Goal: Submit feedback/report problem: Submit feedback/report problem

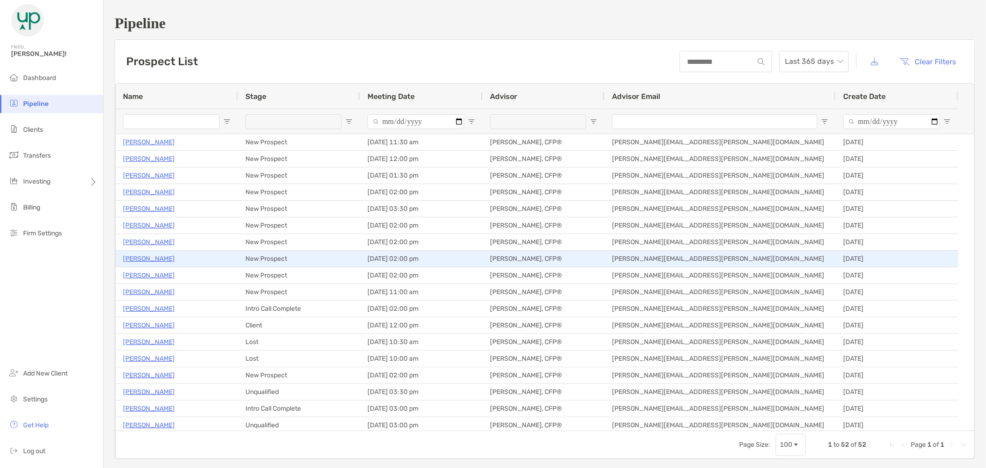
click at [144, 260] on p "[PERSON_NAME]" at bounding box center [149, 259] width 52 height 12
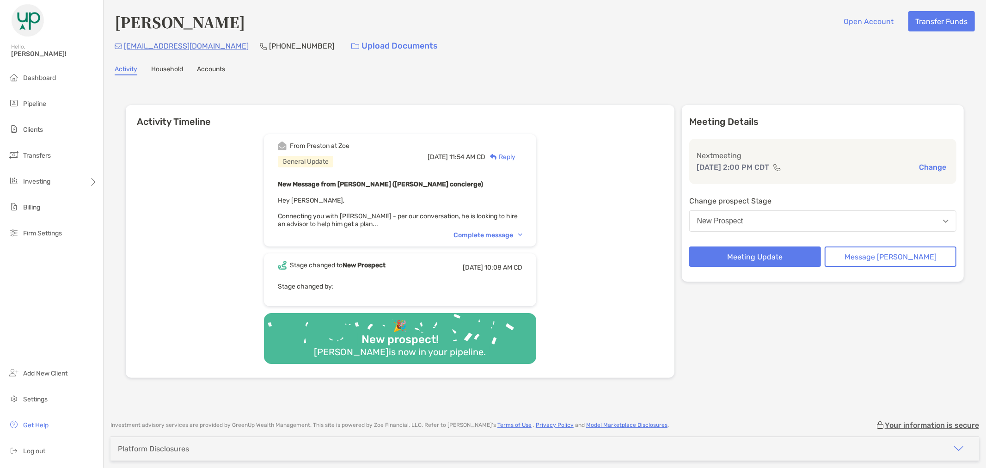
click at [522, 231] on div "Complete message" at bounding box center [487, 235] width 69 height 8
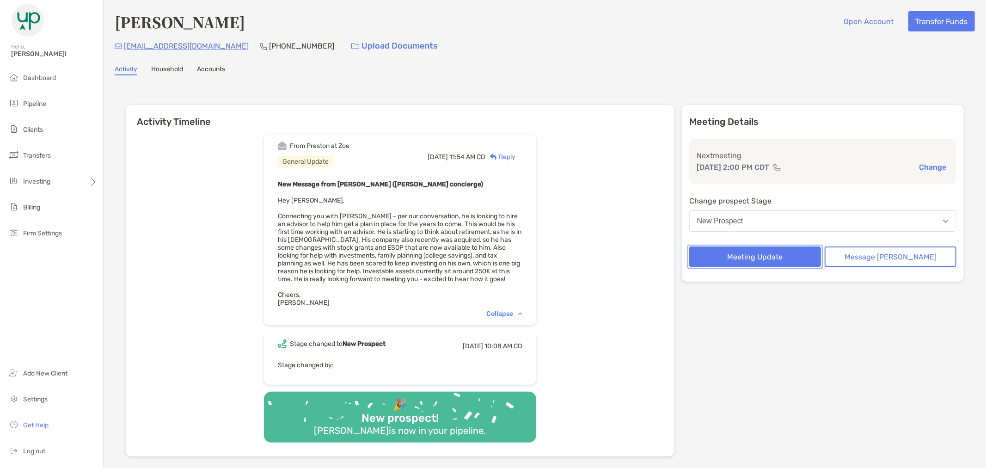
click at [786, 261] on button "Meeting Update" at bounding box center [755, 256] width 132 height 20
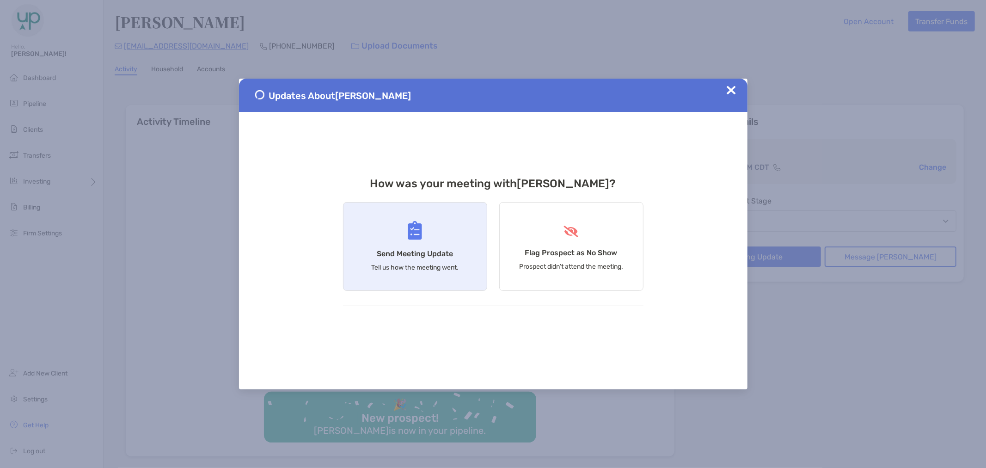
click at [440, 267] on p "Tell us how the meeting went." at bounding box center [414, 267] width 87 height 8
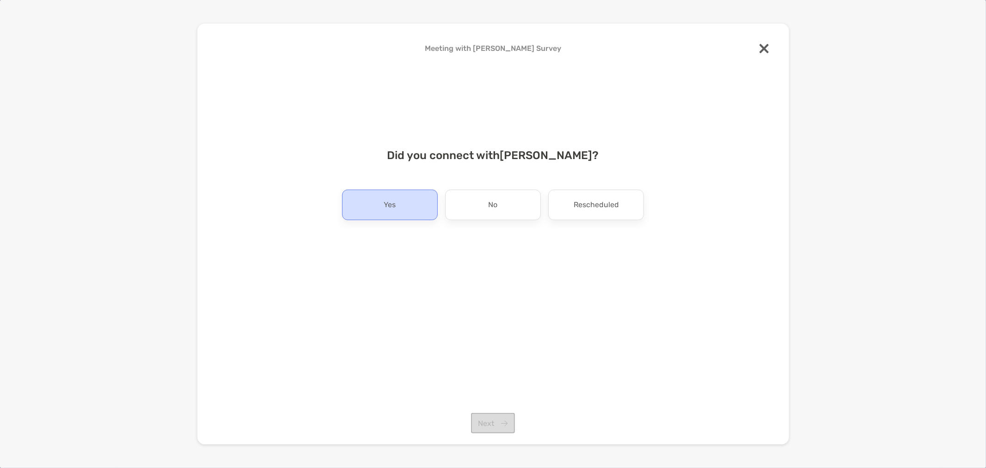
click at [389, 209] on p "Yes" at bounding box center [390, 204] width 12 height 15
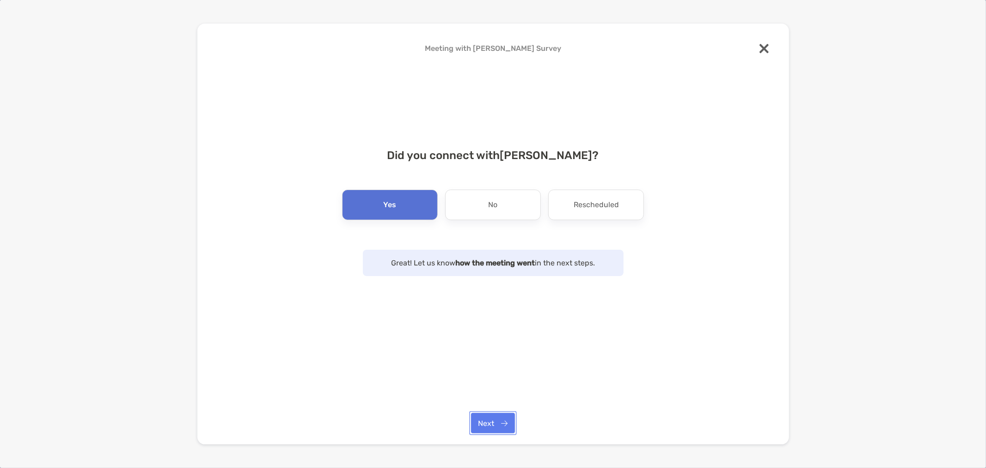
click at [498, 419] on button "Next" at bounding box center [493, 423] width 44 height 20
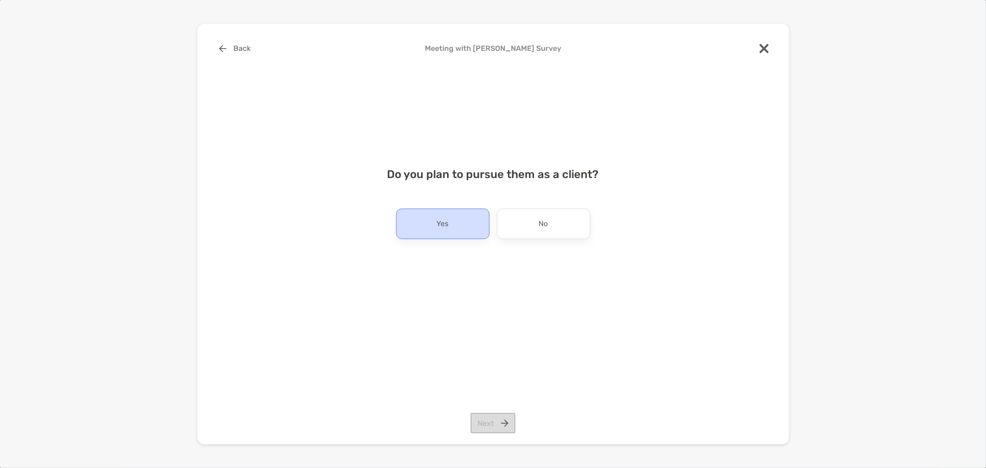
click at [476, 225] on div "Yes" at bounding box center [442, 223] width 93 height 31
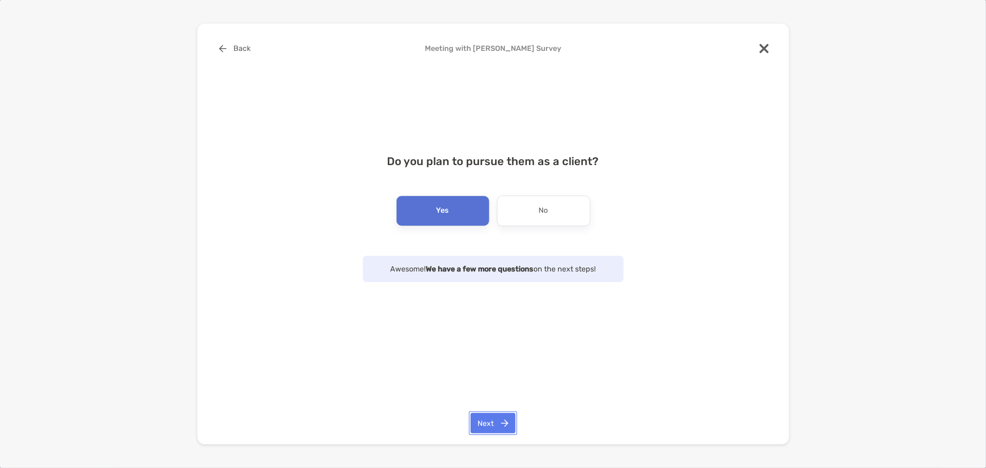
click at [500, 415] on button "Next" at bounding box center [492, 423] width 45 height 20
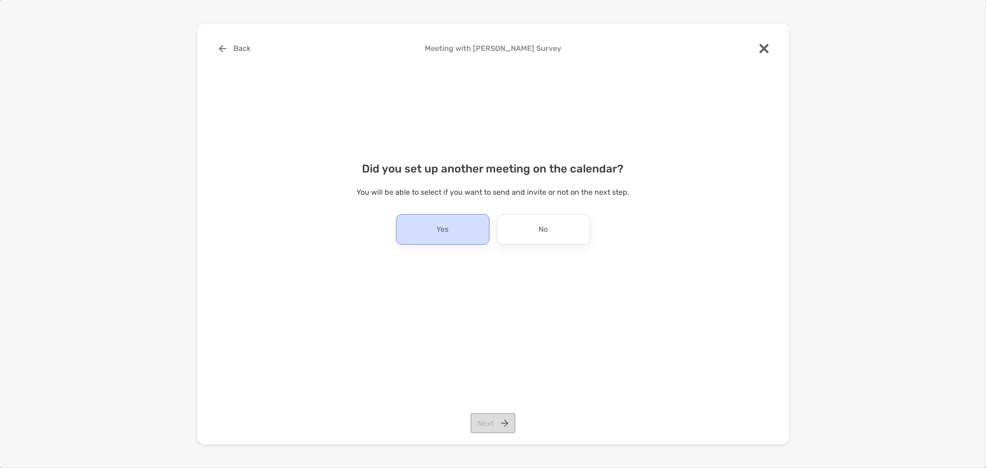
click at [450, 231] on div "Yes" at bounding box center [442, 229] width 93 height 31
click at [488, 419] on button "Next" at bounding box center [492, 423] width 45 height 20
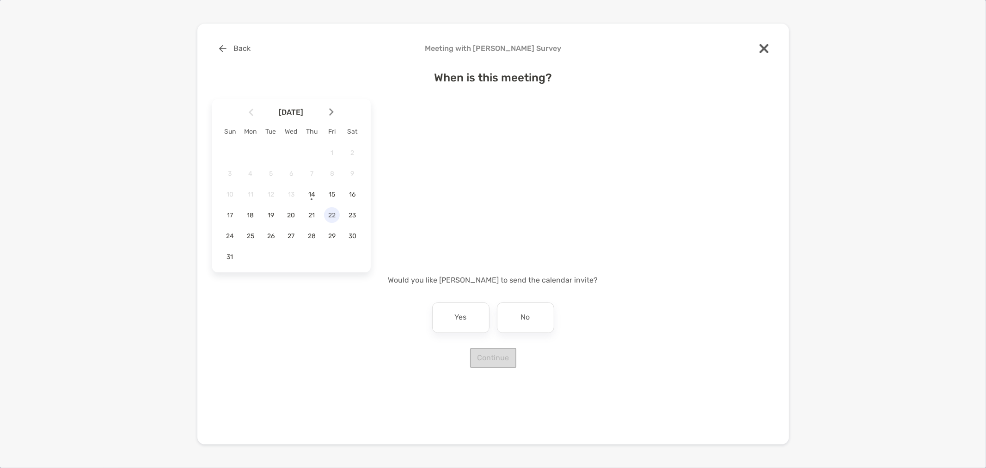
click at [336, 211] on span "22" at bounding box center [332, 215] width 16 height 8
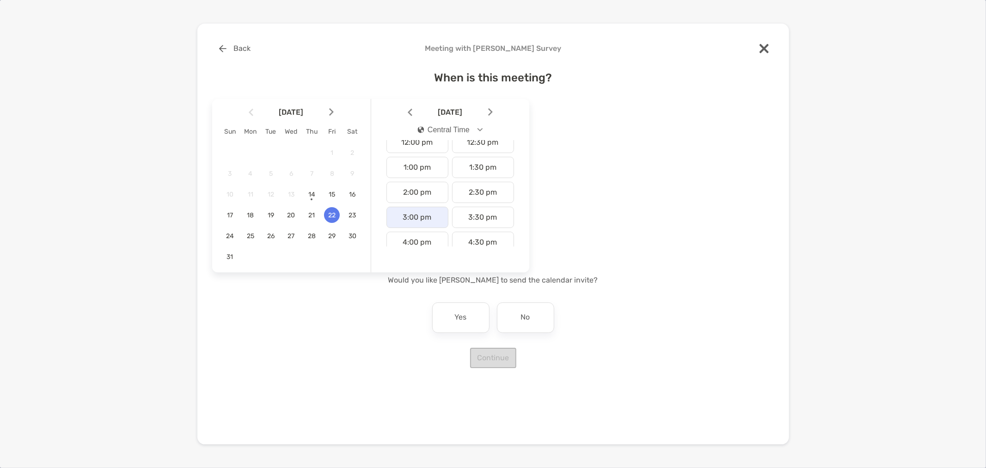
click at [414, 222] on div "3:00 pm" at bounding box center [417, 217] width 62 height 21
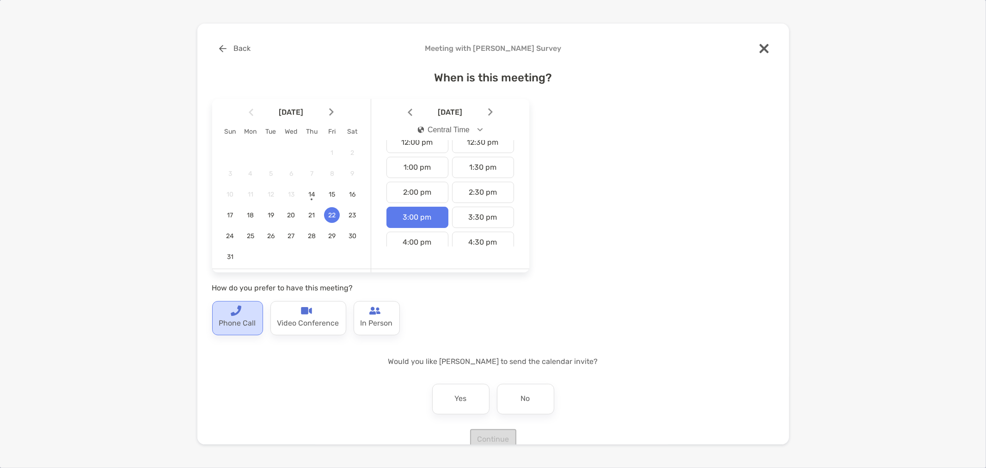
click at [228, 318] on p "Phone Call" at bounding box center [237, 323] width 37 height 15
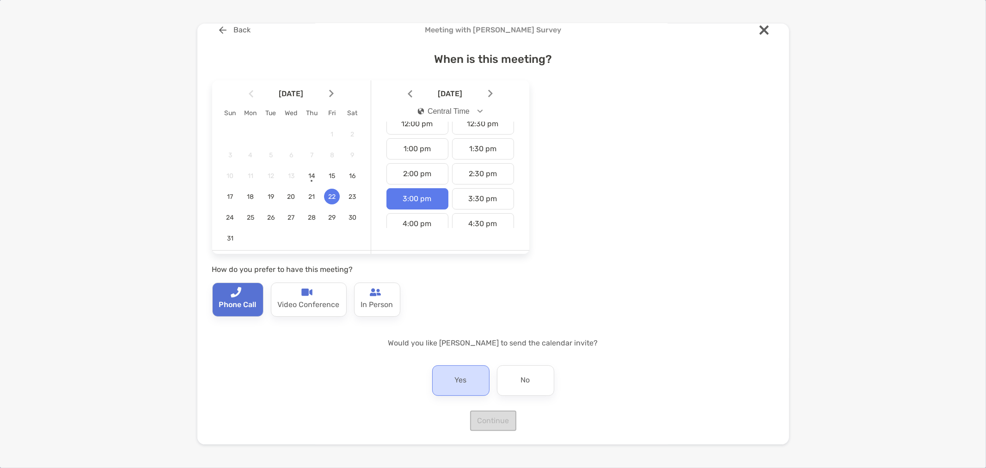
click at [464, 377] on div "Yes" at bounding box center [460, 380] width 57 height 31
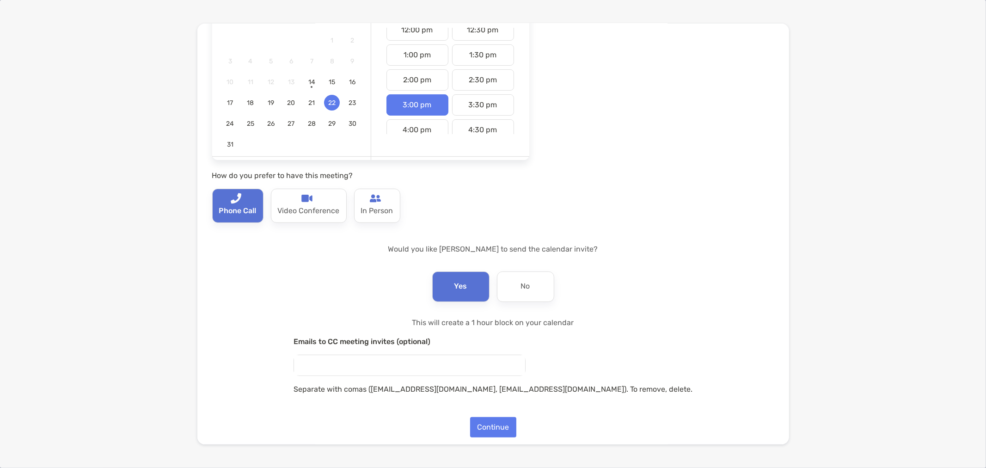
scroll to position [118, 0]
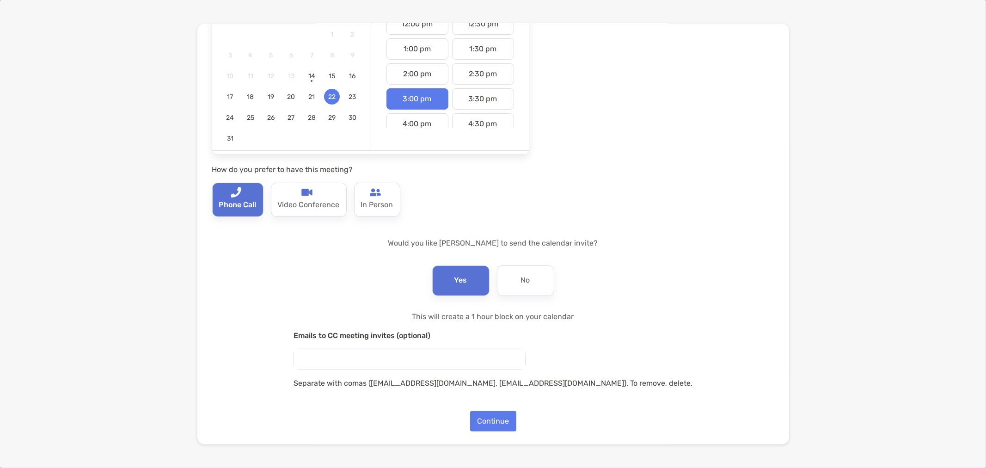
click at [408, 357] on input "email" at bounding box center [409, 359] width 231 height 20
type input "******"
type input "*"
click at [331, 357] on img "submit" at bounding box center [328, 357] width 5 height 5
click at [485, 422] on button "Continue" at bounding box center [493, 421] width 46 height 20
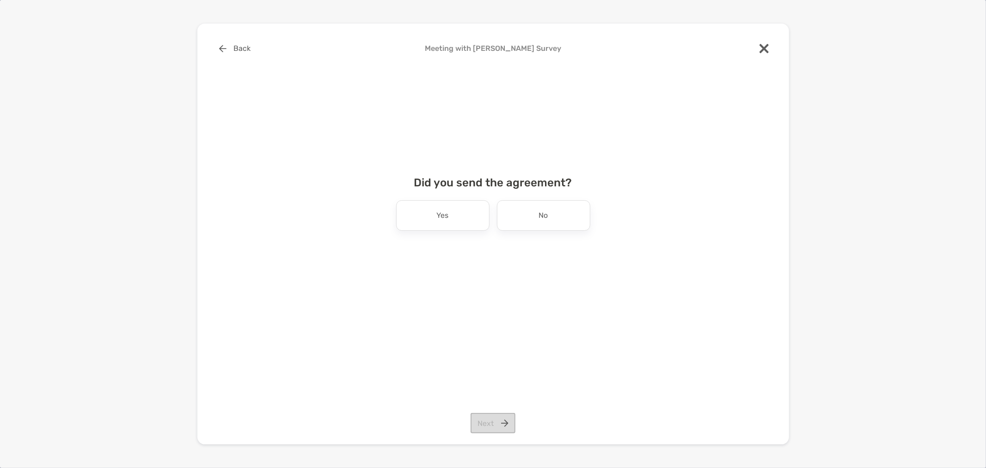
scroll to position [0, 0]
click at [512, 221] on div "No" at bounding box center [543, 215] width 93 height 31
click at [491, 418] on button "Next" at bounding box center [492, 423] width 45 height 20
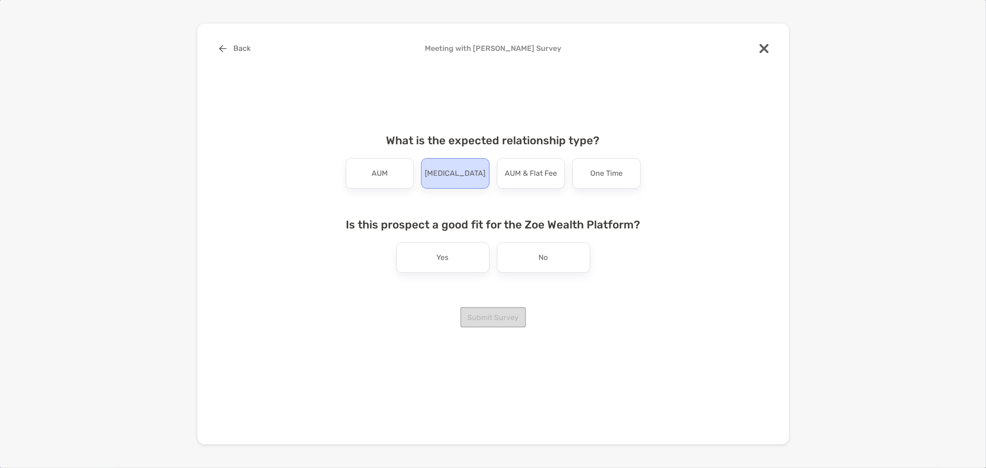
click at [440, 170] on p "[MEDICAL_DATA]" at bounding box center [455, 173] width 61 height 15
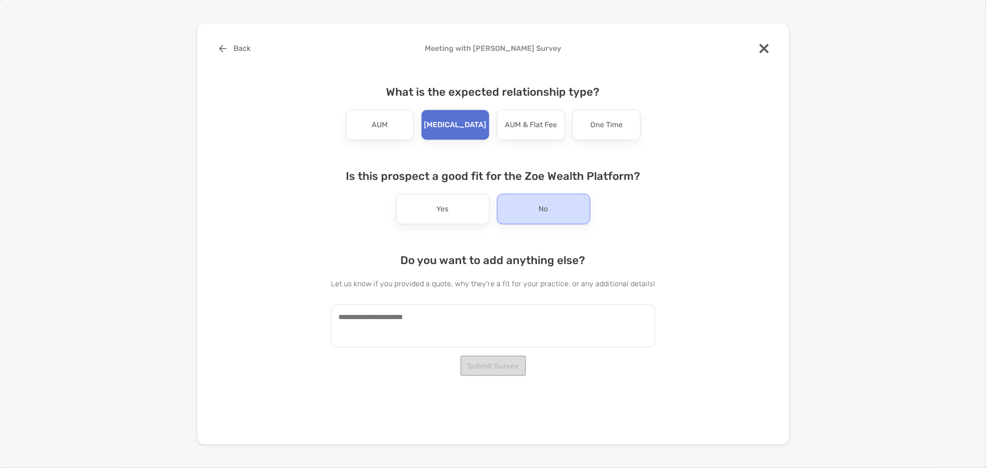
click at [519, 201] on div "No" at bounding box center [543, 209] width 93 height 31
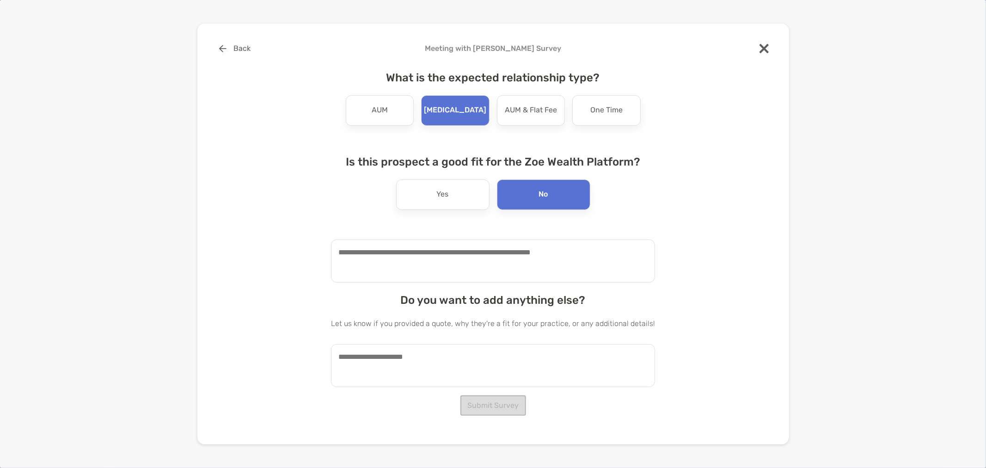
click at [449, 255] on textarea at bounding box center [493, 260] width 324 height 43
type textarea "**********"
click at [506, 404] on button "Submit Survey" at bounding box center [493, 405] width 66 height 20
